Goal: Navigation & Orientation: Find specific page/section

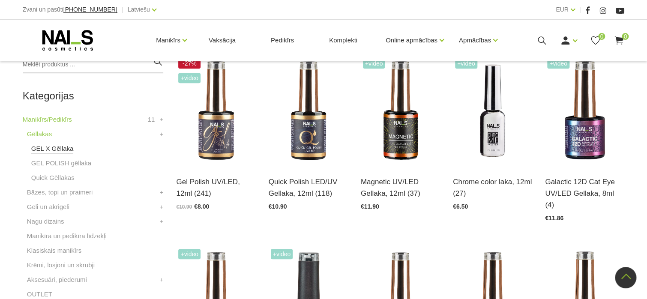
scroll to position [206, 0]
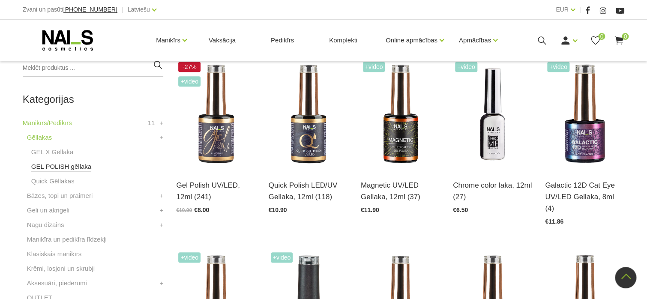
click at [72, 166] on link "GEL POLISH gēllaka" at bounding box center [61, 167] width 60 height 10
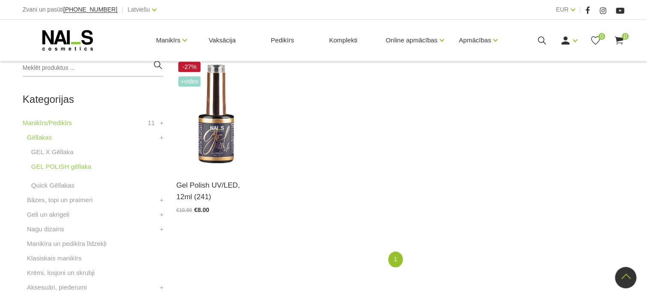
scroll to position [171, 0]
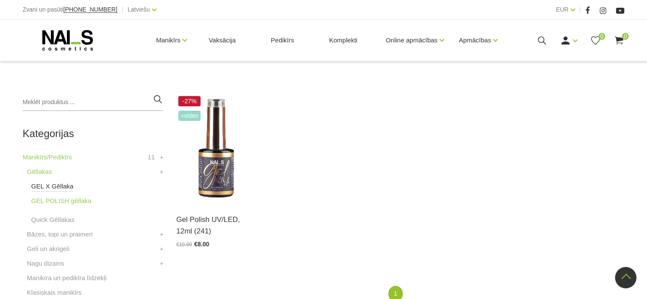
click at [60, 187] on link "GEL X Gēllaka" at bounding box center [52, 186] width 42 height 10
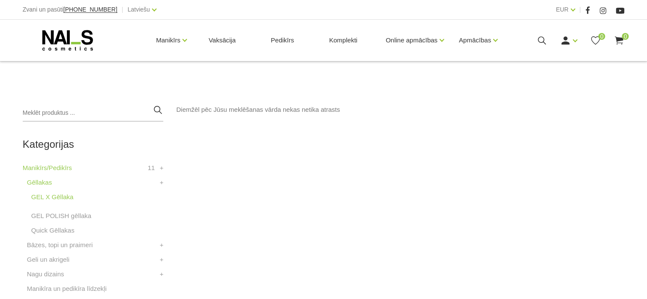
scroll to position [171, 0]
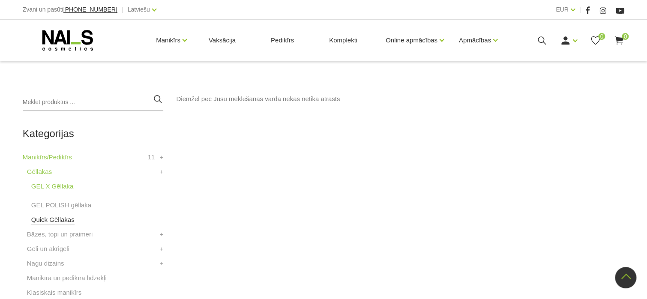
click at [59, 219] on link "Quick Gēllakas" at bounding box center [52, 220] width 43 height 10
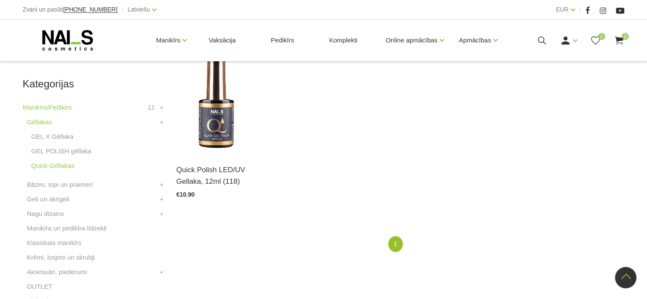
scroll to position [171, 0]
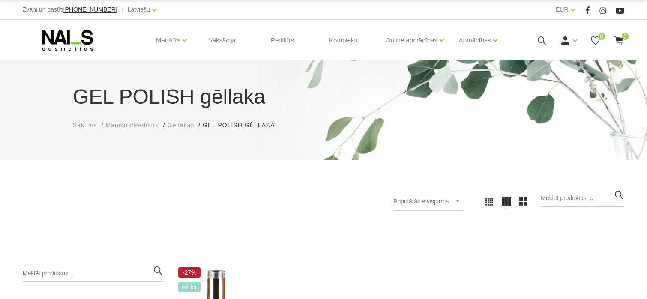
scroll to position [171, 0]
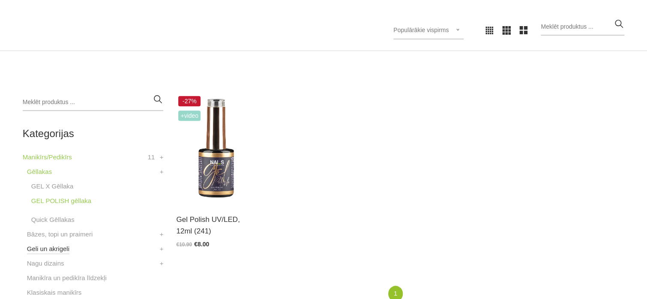
click at [57, 249] on link "Geli un akrigeli" at bounding box center [48, 249] width 42 height 10
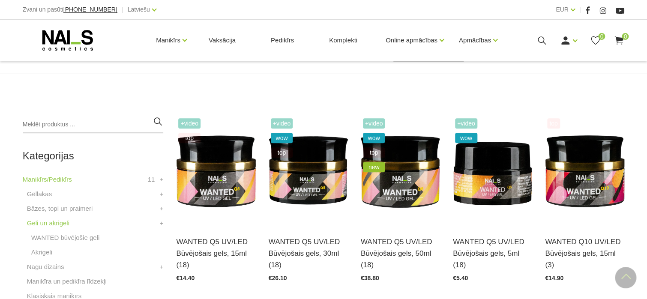
scroll to position [137, 0]
